Goal: Task Accomplishment & Management: Use online tool/utility

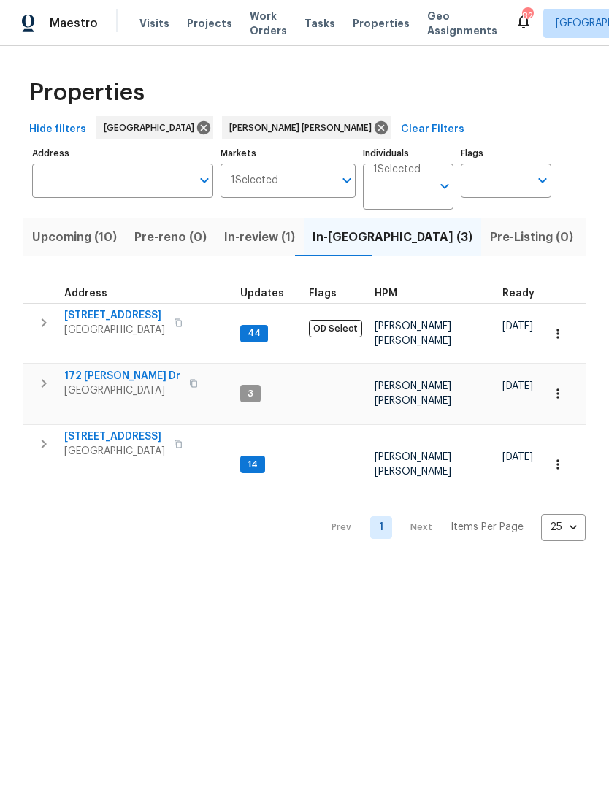
click at [591, 248] on span "Listed (19)" at bounding box center [621, 237] width 61 height 20
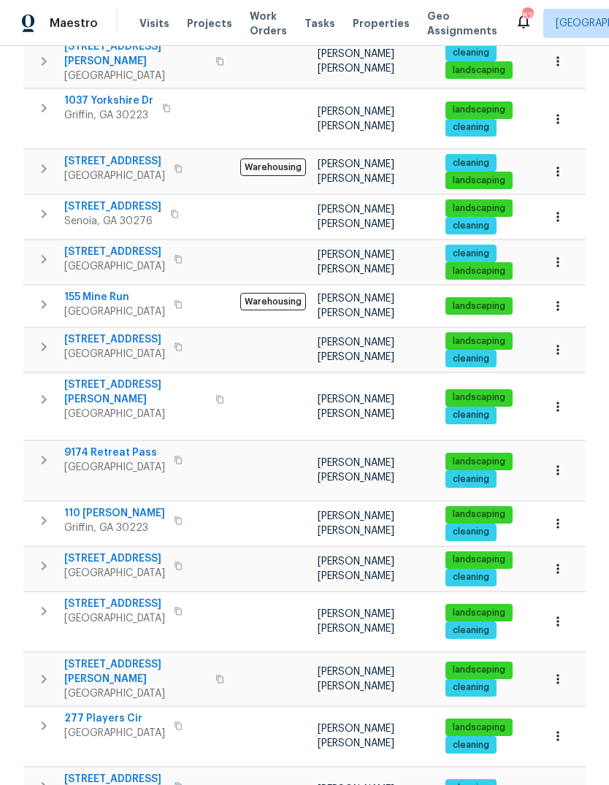
scroll to position [423, 0]
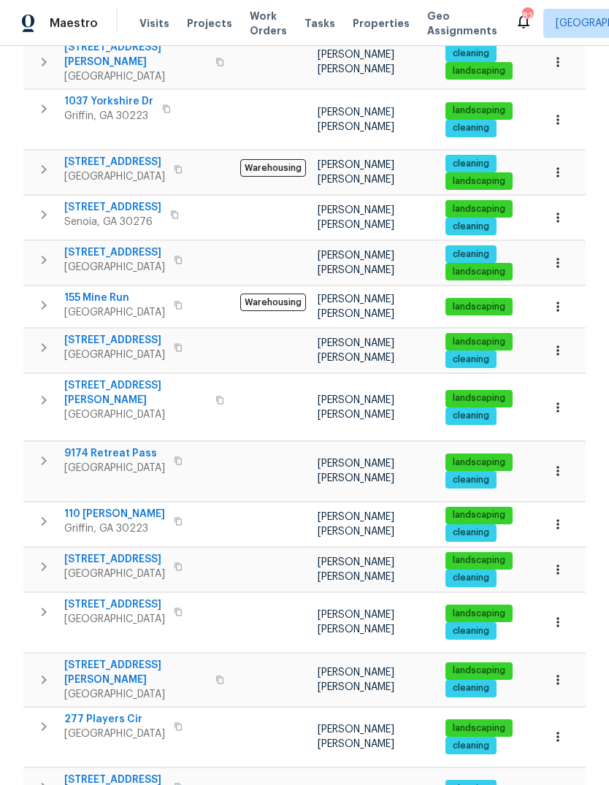
click at [561, 464] on icon "button" at bounding box center [558, 471] width 15 height 15
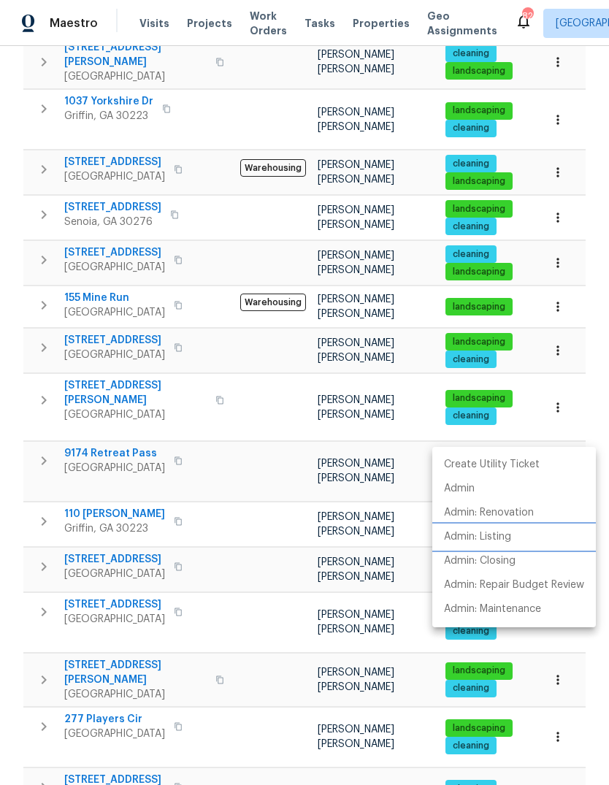
click at [500, 539] on p "Admin: Listing" at bounding box center [477, 537] width 67 height 15
click at [54, 431] on div at bounding box center [304, 392] width 609 height 785
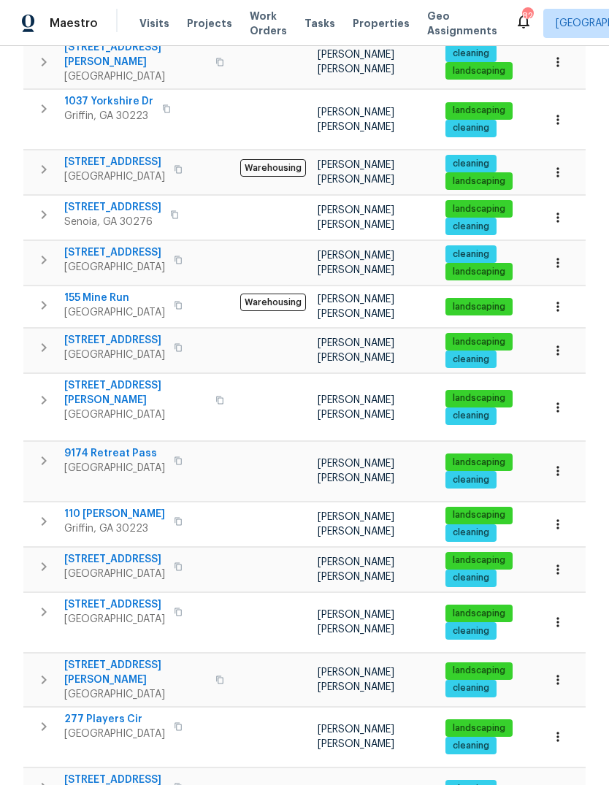
click at [46, 452] on icon "button" at bounding box center [44, 461] width 18 height 18
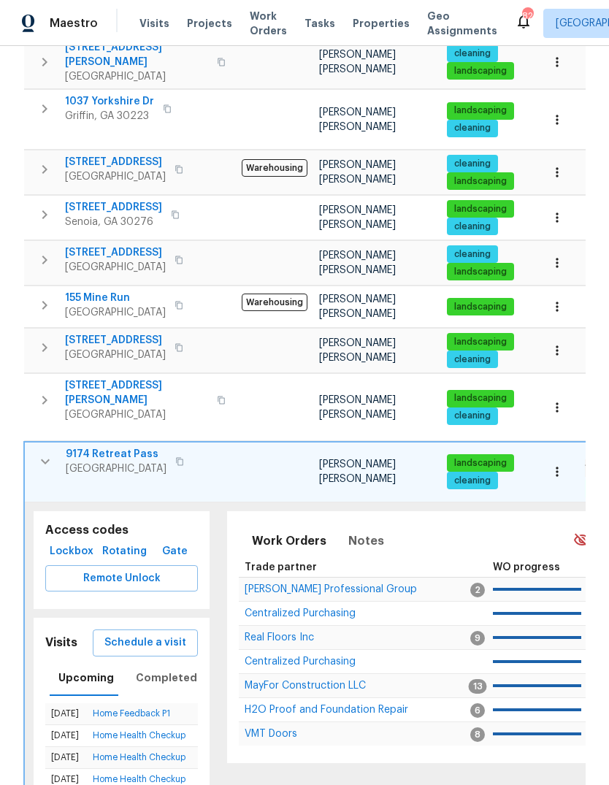
click at [159, 570] on span "Remote Unlock" at bounding box center [121, 579] width 129 height 18
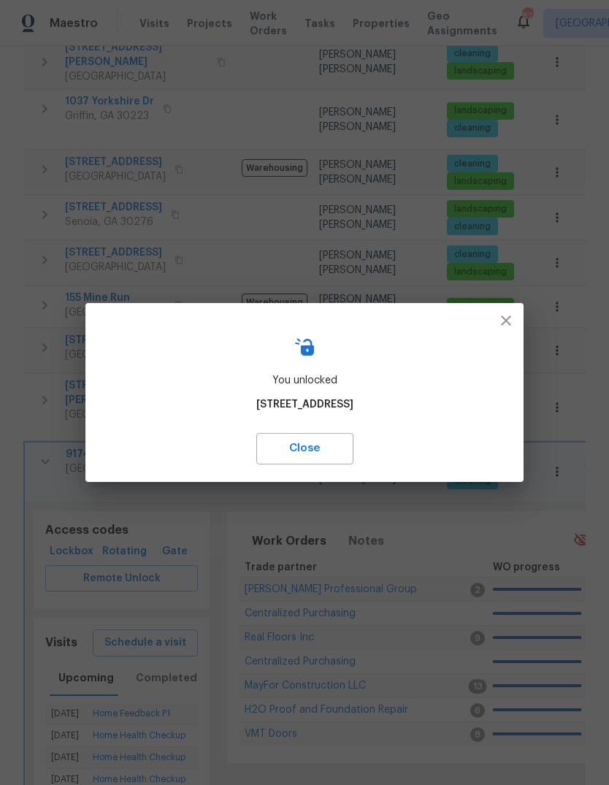
click at [492, 323] on button "button" at bounding box center [506, 320] width 35 height 35
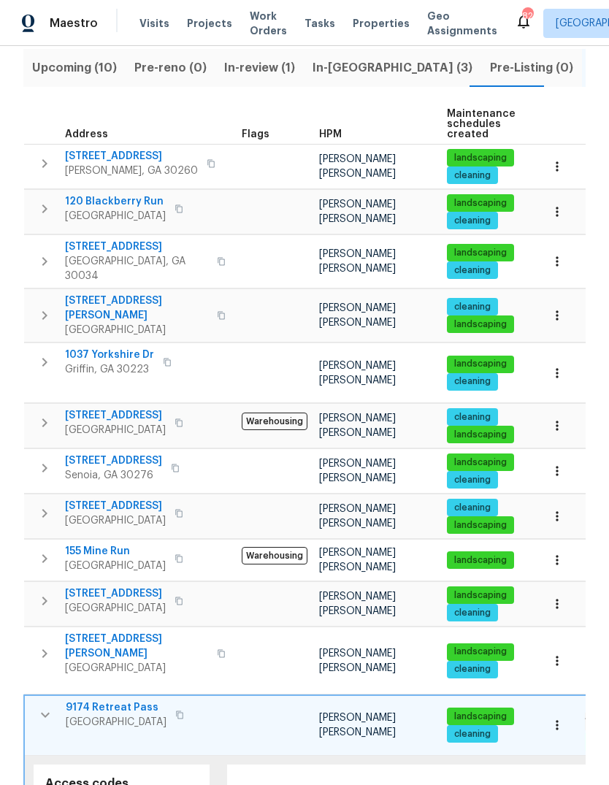
scroll to position [169, 0]
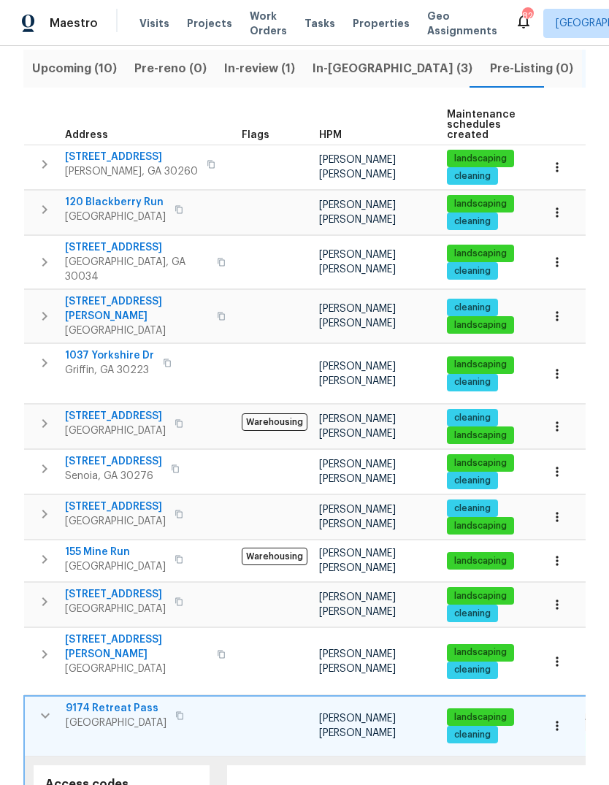
click at [592, 479] on div "Properties Hide filters [GEOGRAPHIC_DATA] [PERSON_NAME] [PERSON_NAME] Clear Fil…" at bounding box center [304, 700] width 609 height 1647
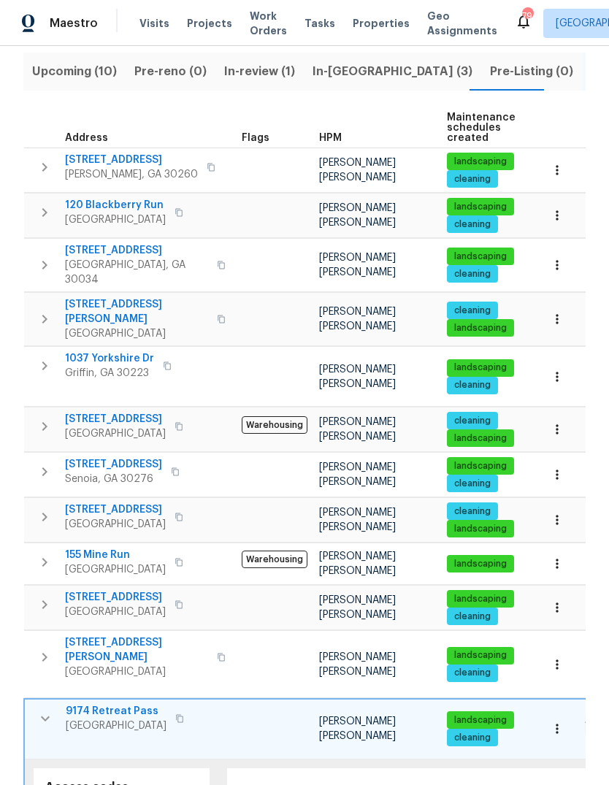
scroll to position [159, 0]
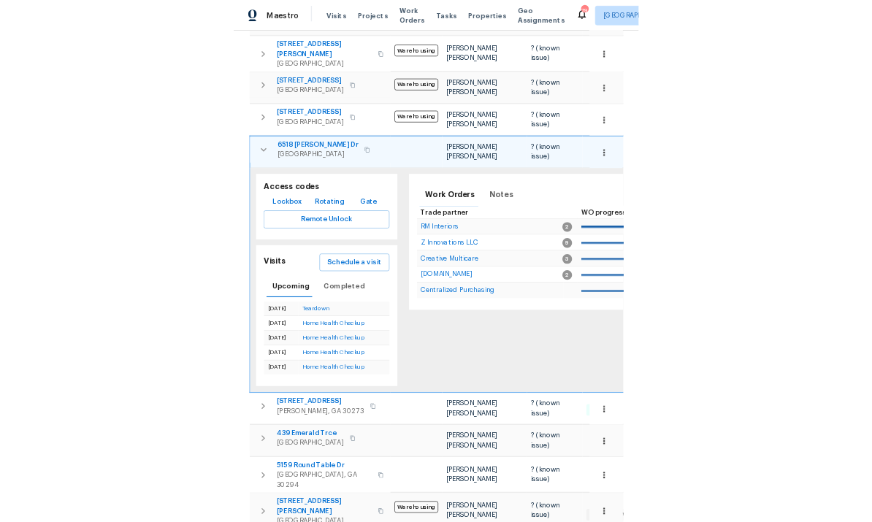
scroll to position [655, 0]
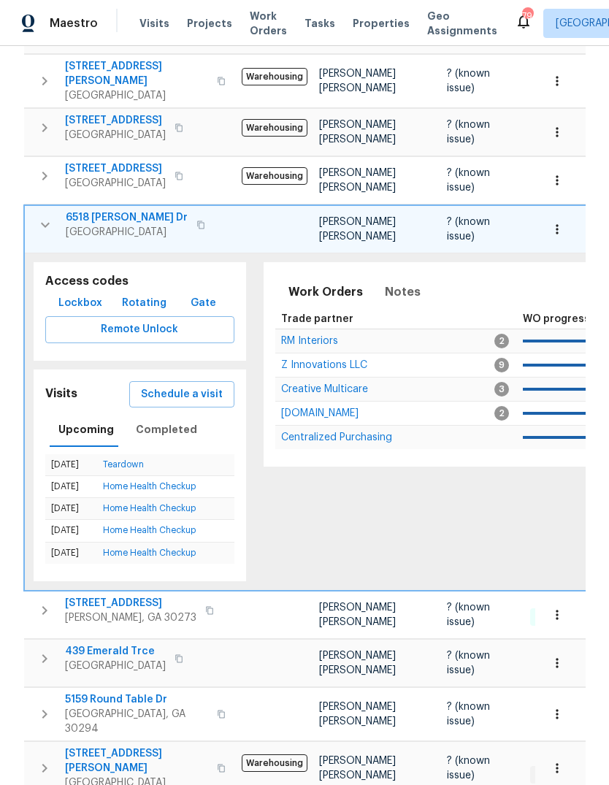
click at [29, 561] on div "Access codes Lockbox Rotating Gate Remote Unlock Visits Schedule a visit Upcomi…" at bounding box center [140, 422] width 230 height 337
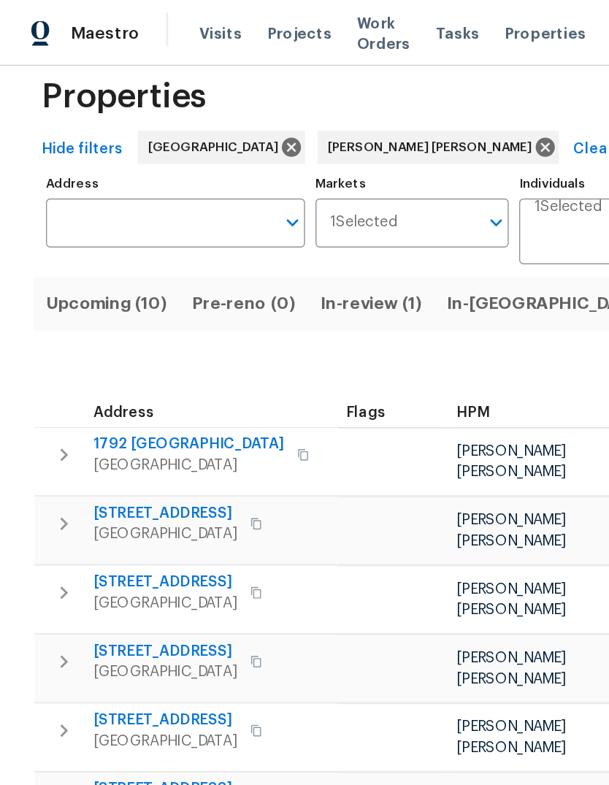
scroll to position [20, 0]
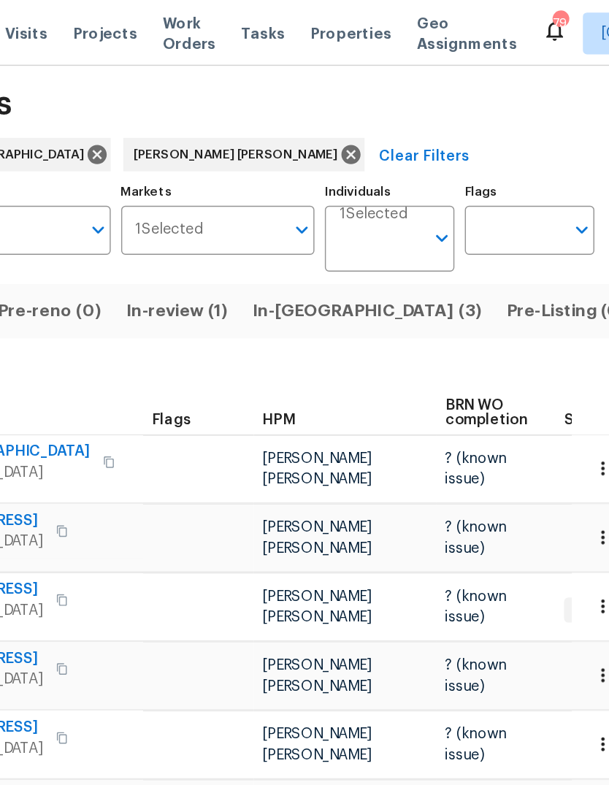
click at [591, 228] on span "Listed (19)" at bounding box center [621, 217] width 61 height 20
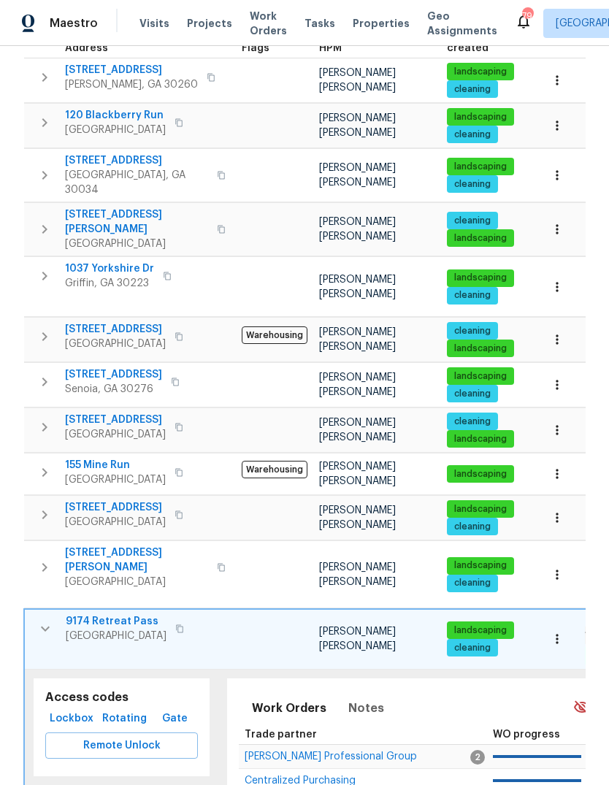
scroll to position [264, 0]
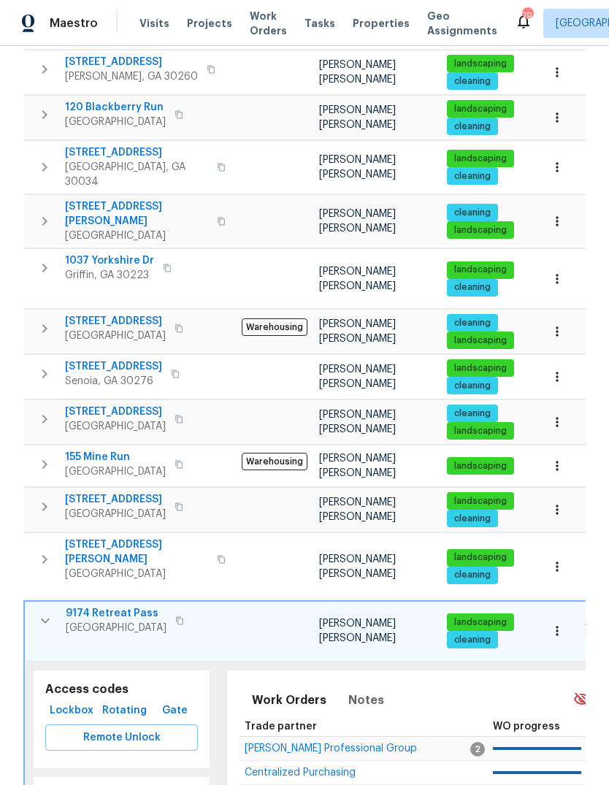
click at [45, 612] on icon "button" at bounding box center [46, 621] width 18 height 18
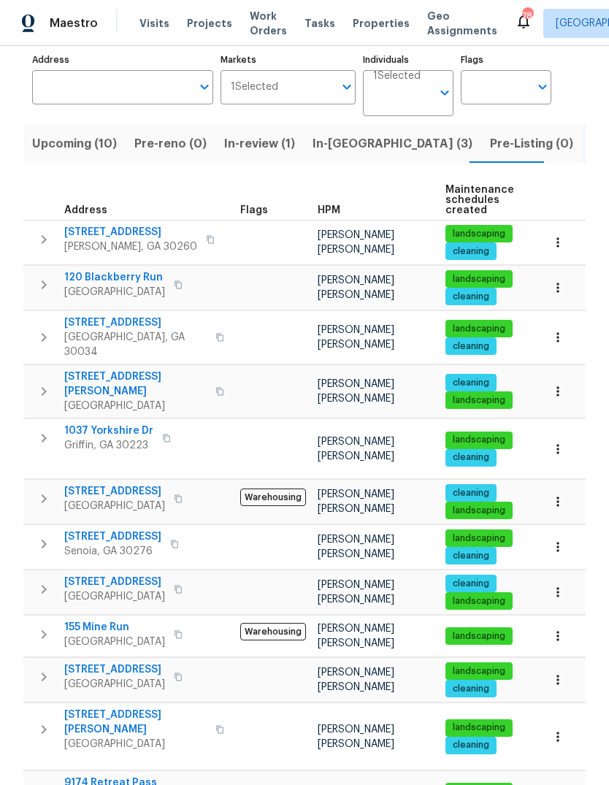
scroll to position [93, 0]
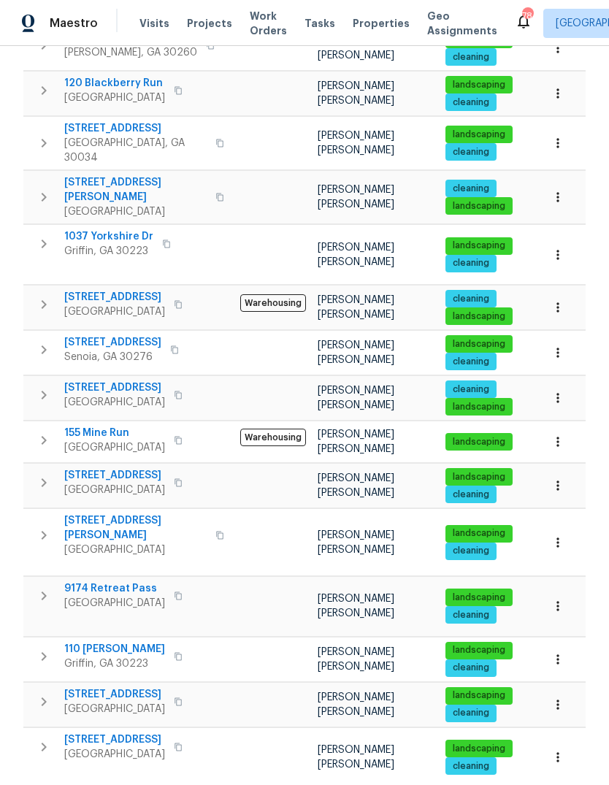
scroll to position [305, 0]
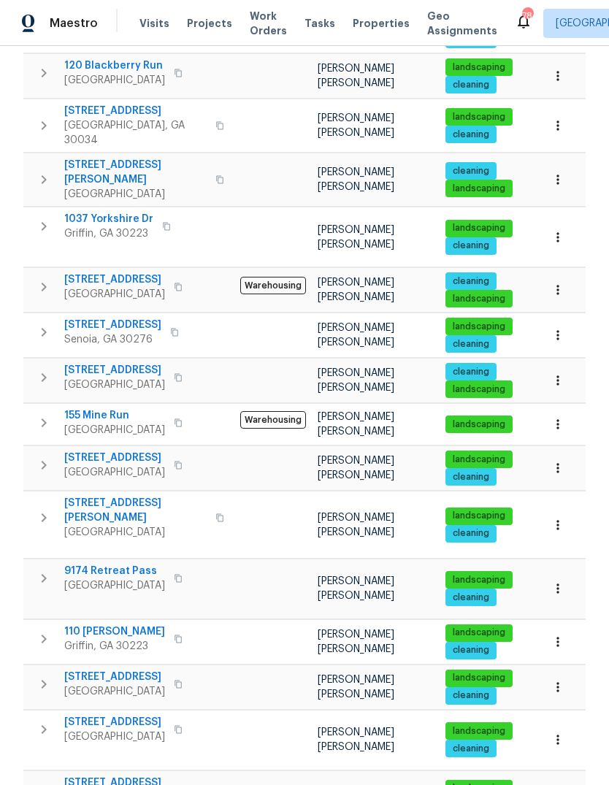
click at [565, 417] on icon "button" at bounding box center [558, 424] width 15 height 15
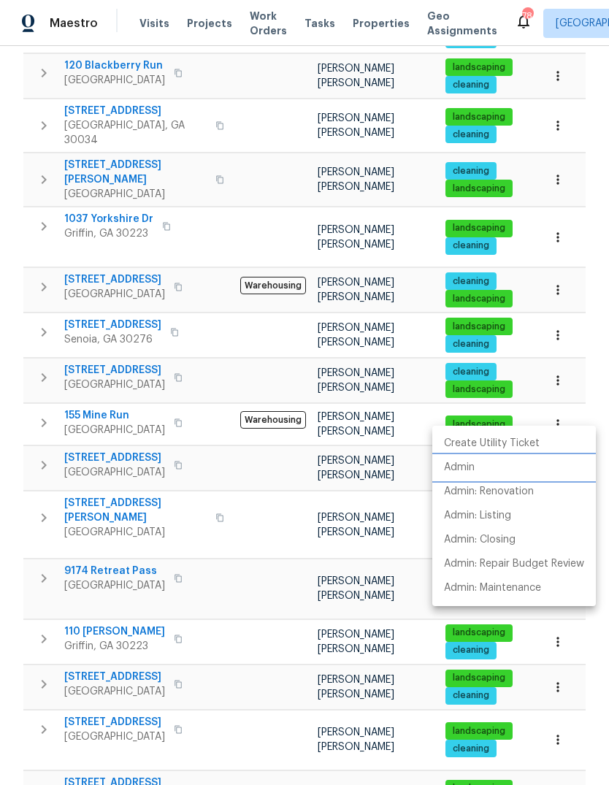
click at [487, 475] on li "Admin" at bounding box center [514, 468] width 164 height 24
click at [30, 531] on div at bounding box center [304, 392] width 609 height 785
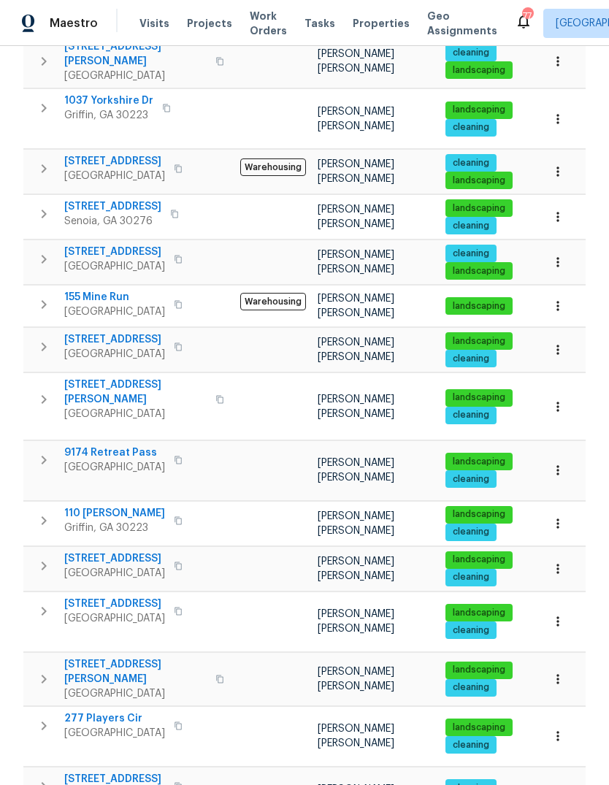
scroll to position [423, 0]
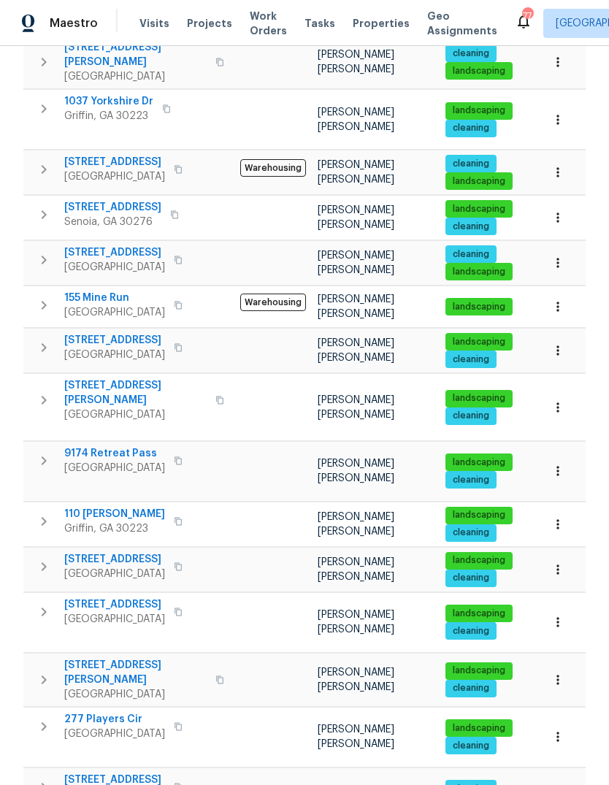
click at [546, 455] on button "button" at bounding box center [558, 471] width 32 height 32
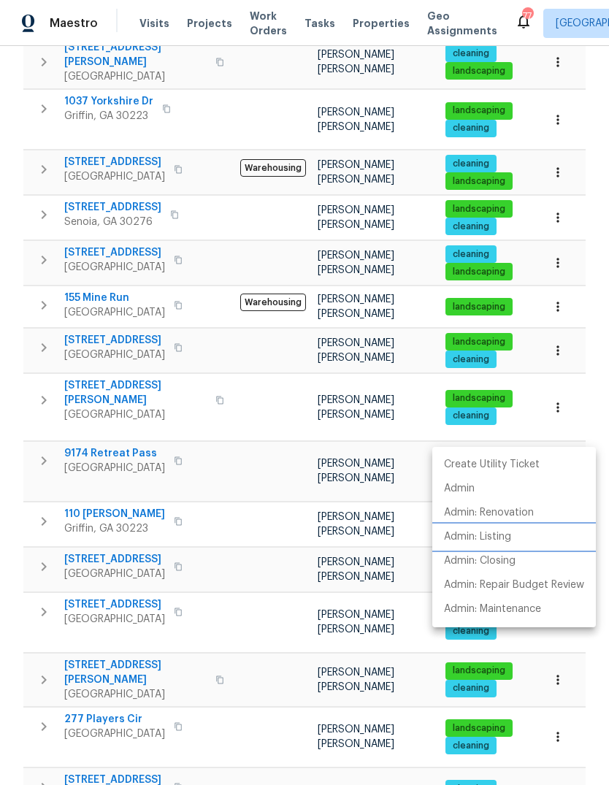
click at [482, 544] on p "Admin: Listing" at bounding box center [477, 537] width 67 height 15
click at [50, 428] on div at bounding box center [304, 392] width 609 height 785
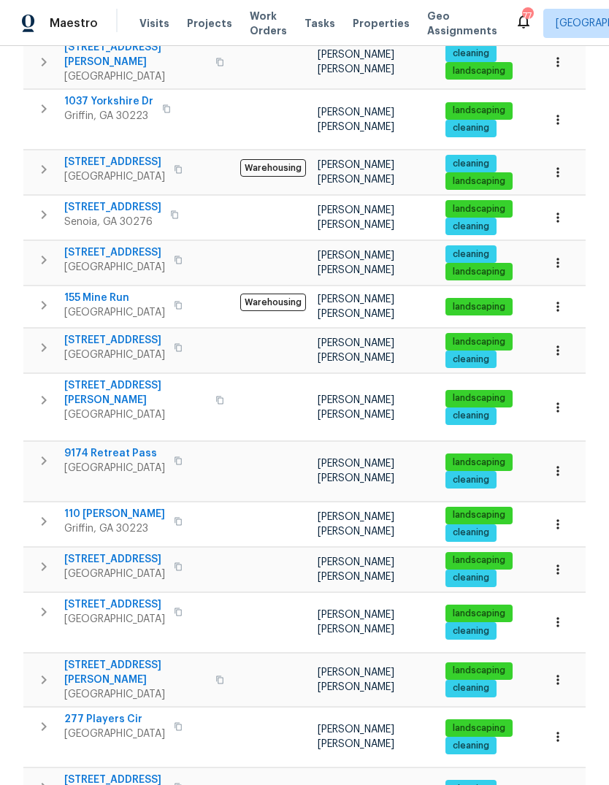
click at [49, 452] on icon "button" at bounding box center [44, 461] width 18 height 18
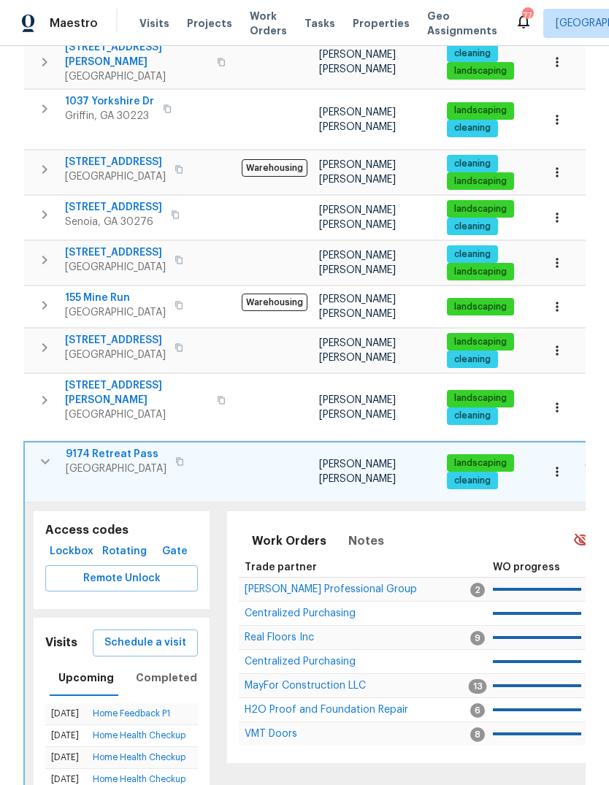
click at [102, 570] on span "Remote Unlock" at bounding box center [121, 579] width 129 height 18
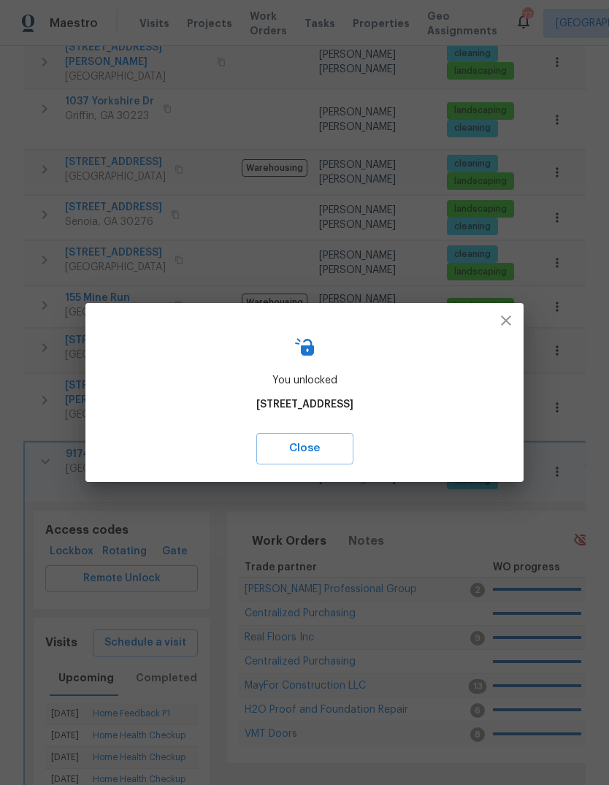
click at [505, 327] on icon "button" at bounding box center [507, 321] width 18 height 18
